Goal: Task Accomplishment & Management: Manage account settings

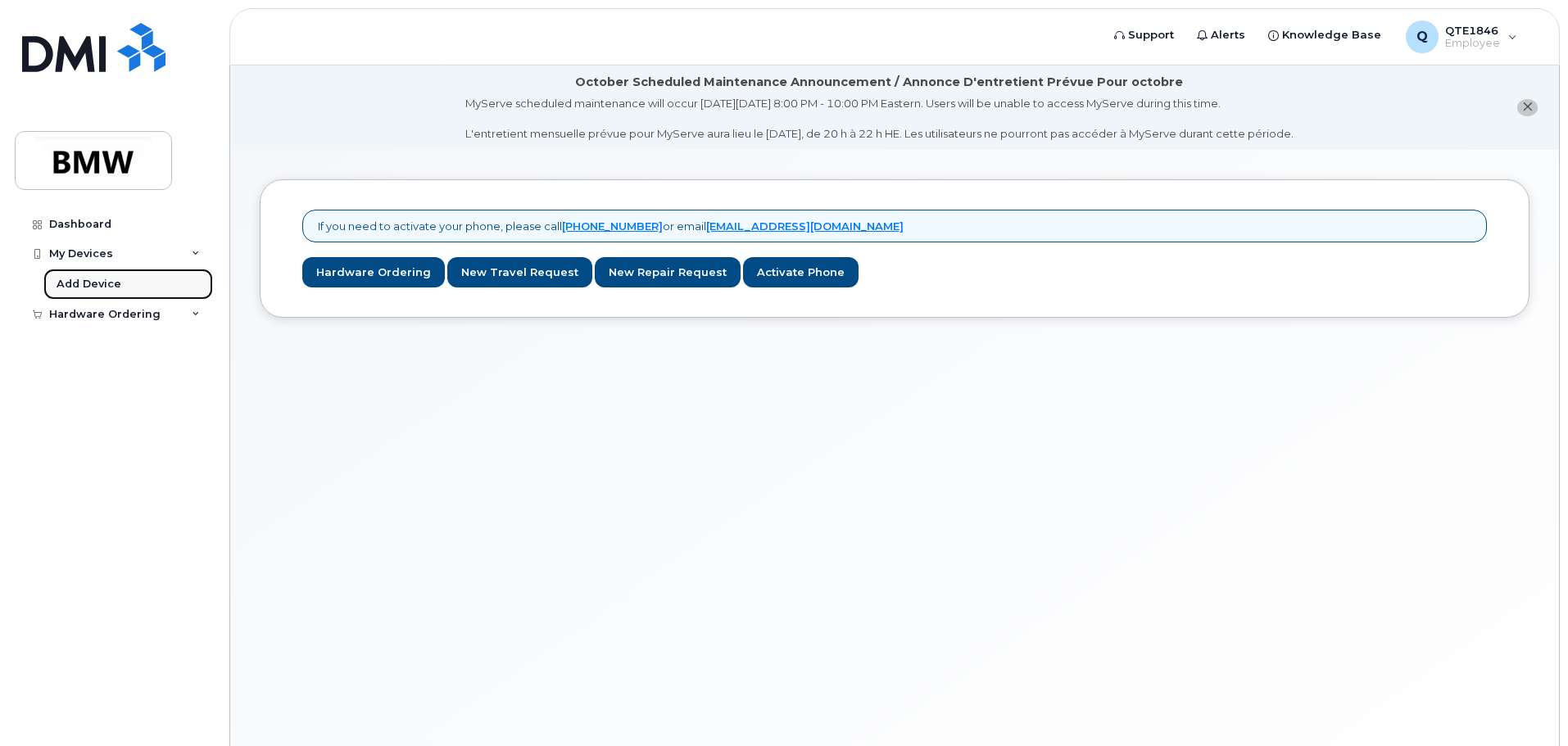
click at [104, 287] on div "Add Device" at bounding box center [88, 284] width 65 height 15
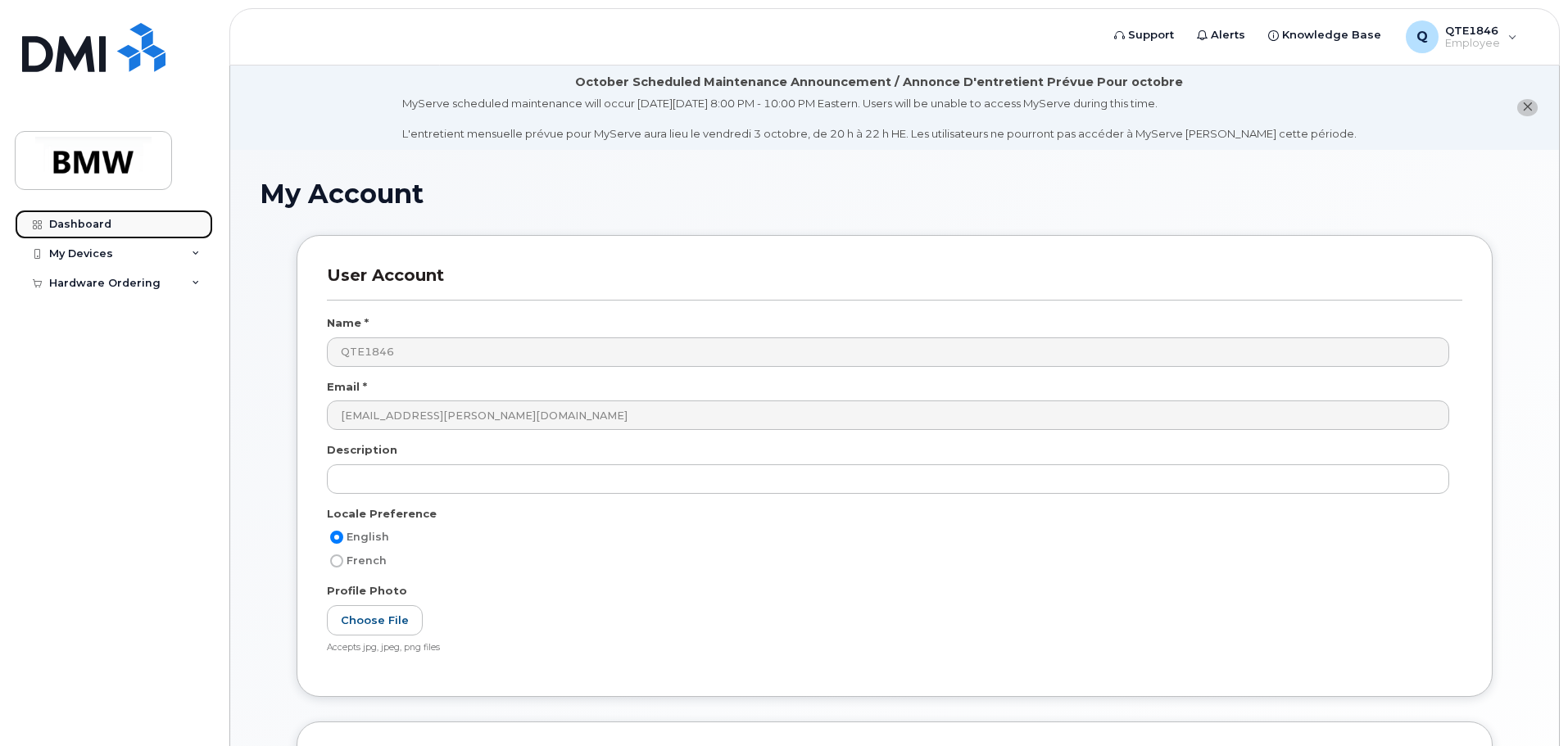
click at [115, 222] on link "Dashboard" at bounding box center [114, 224] width 198 height 29
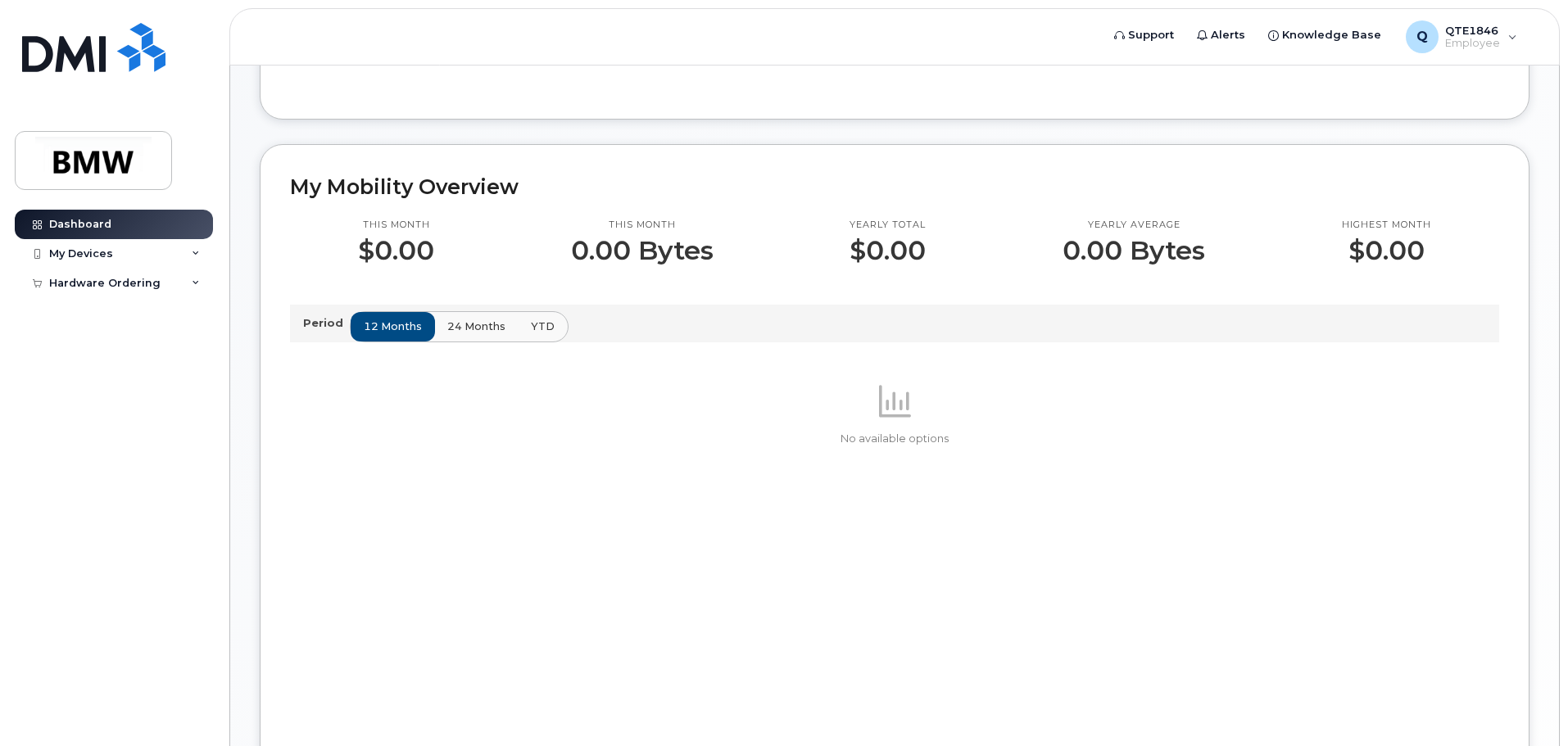
scroll to position [126, 0]
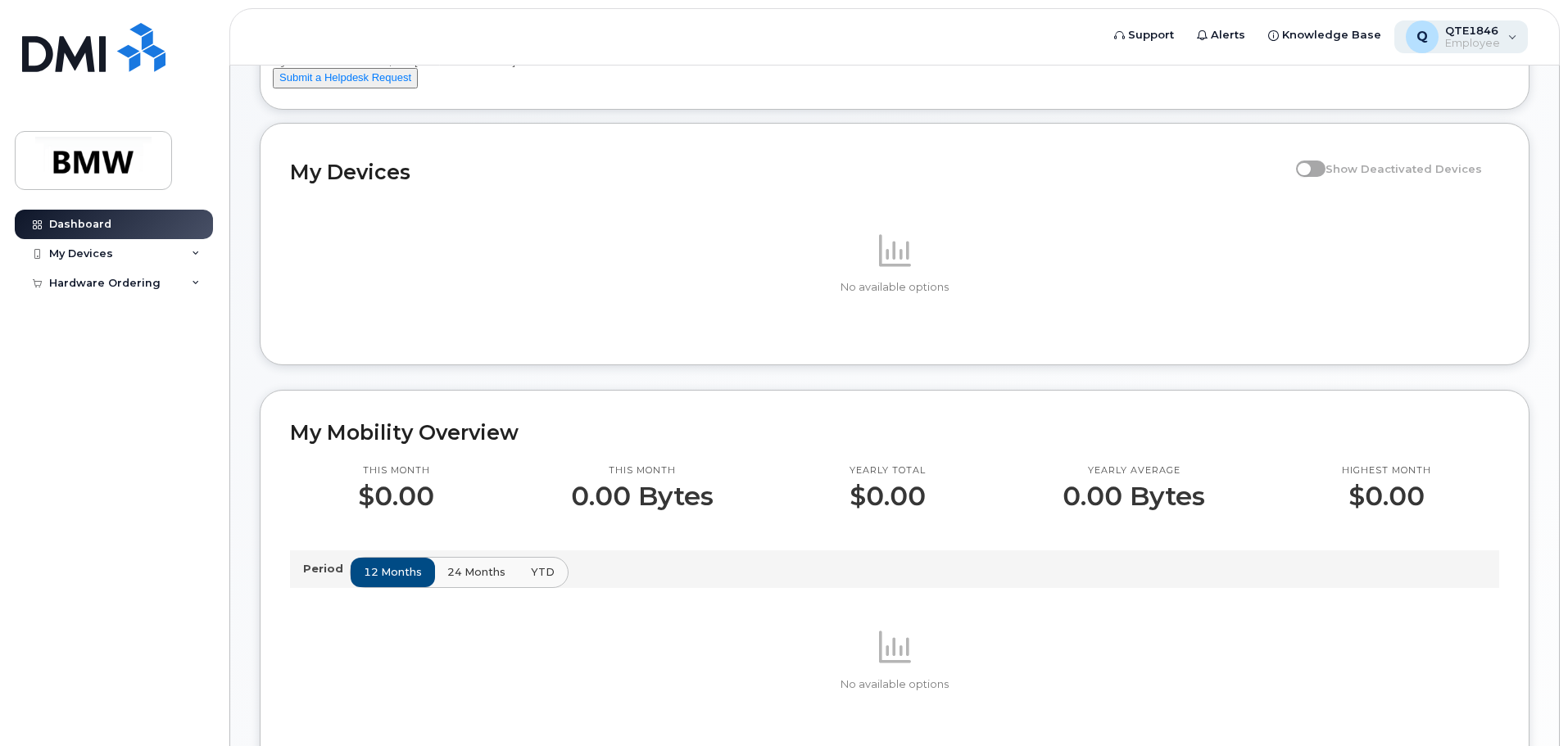
click at [1470, 40] on span "Employee" at bounding box center [1472, 43] width 54 height 13
click at [1169, 36] on span "Support" at bounding box center [1150, 35] width 46 height 16
click at [1333, 30] on span "Knowledge Base" at bounding box center [1332, 35] width 99 height 16
